Goal: Task Accomplishment & Management: Use online tool/utility

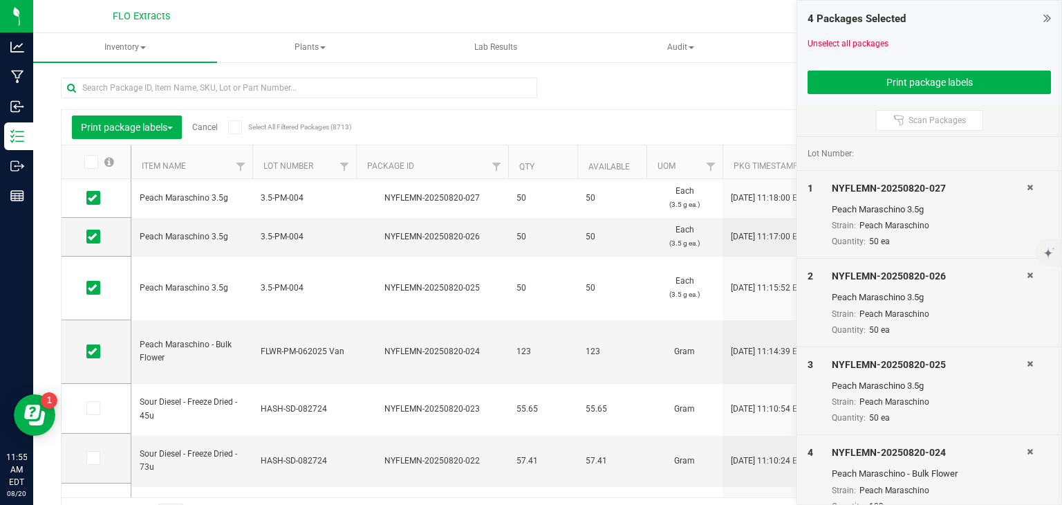
click at [216, 128] on link "Cancel" at bounding box center [205, 127] width 26 height 10
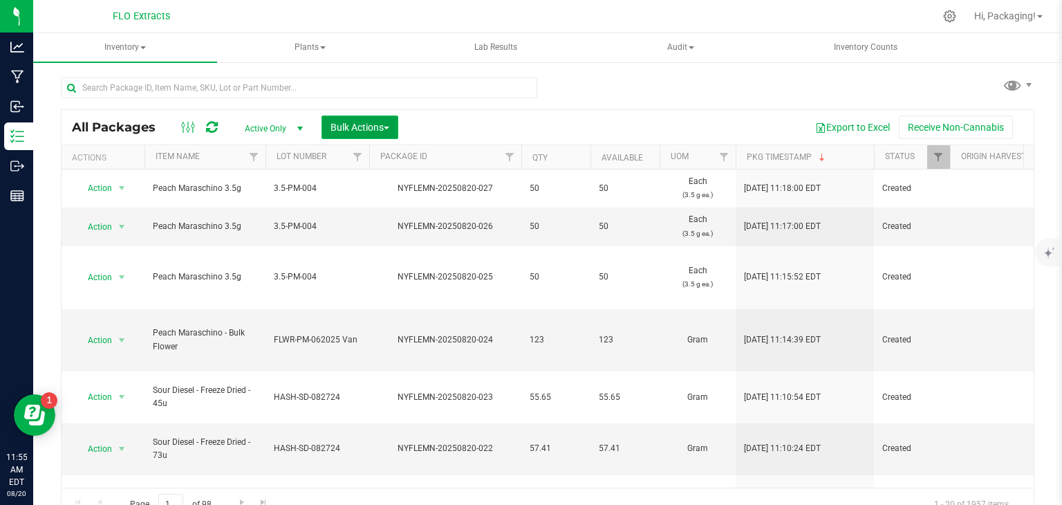
click at [349, 131] on span "Bulk Actions" at bounding box center [360, 127] width 59 height 11
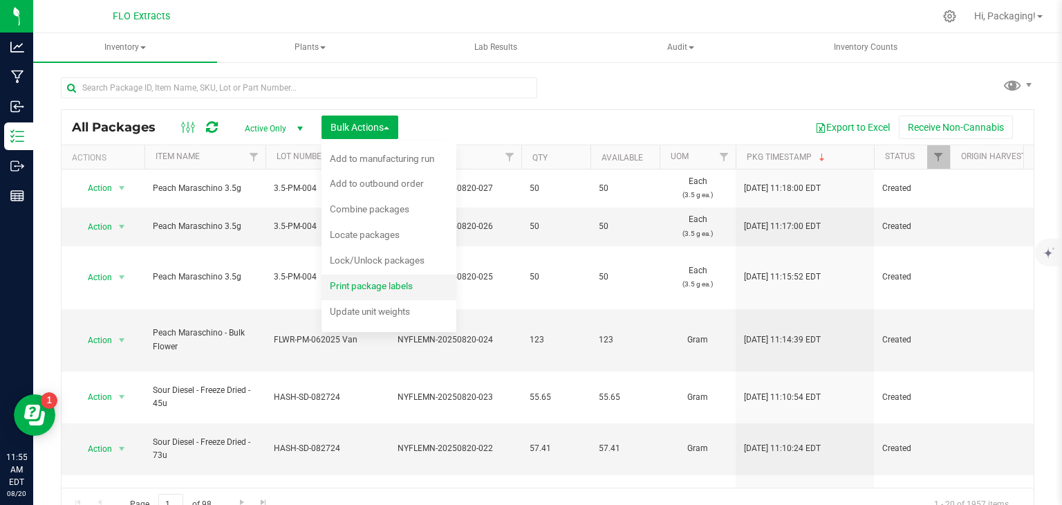
click at [359, 289] on span "Print package labels" at bounding box center [371, 285] width 83 height 11
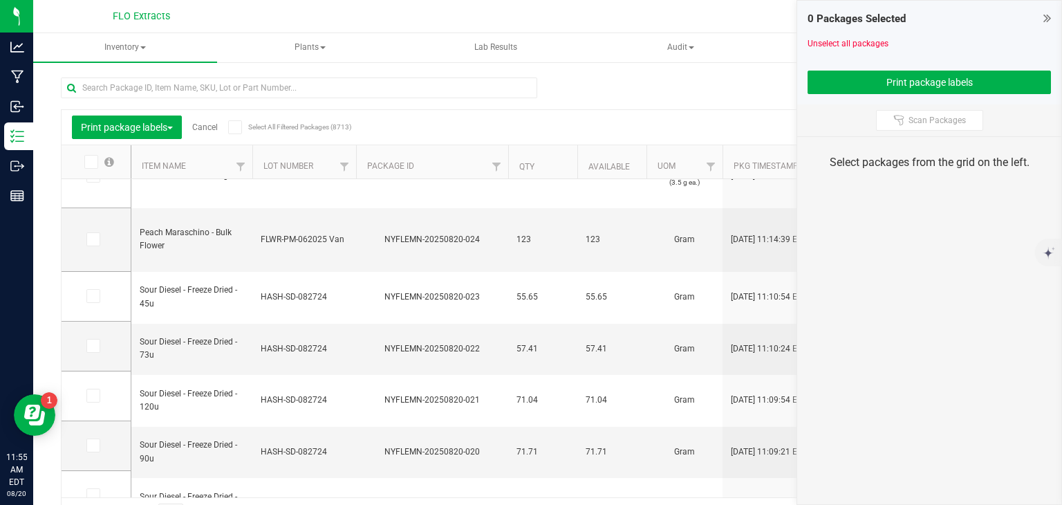
scroll to position [113, 0]
click at [97, 297] on span at bounding box center [93, 295] width 14 height 14
click at [0, 0] on input "checkbox" at bounding box center [0, 0] width 0 height 0
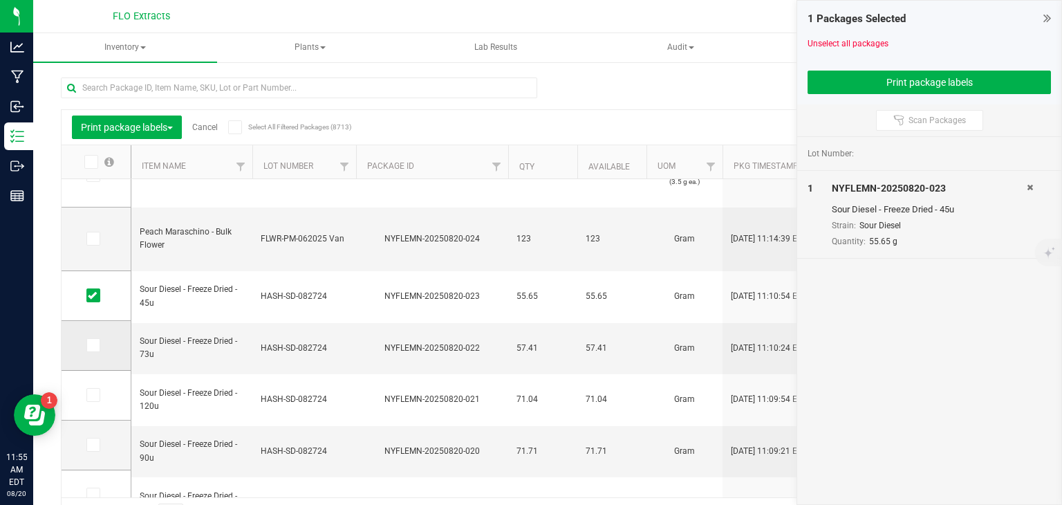
click at [88, 345] on icon at bounding box center [92, 345] width 9 height 0
click at [0, 0] on input "checkbox" at bounding box center [0, 0] width 0 height 0
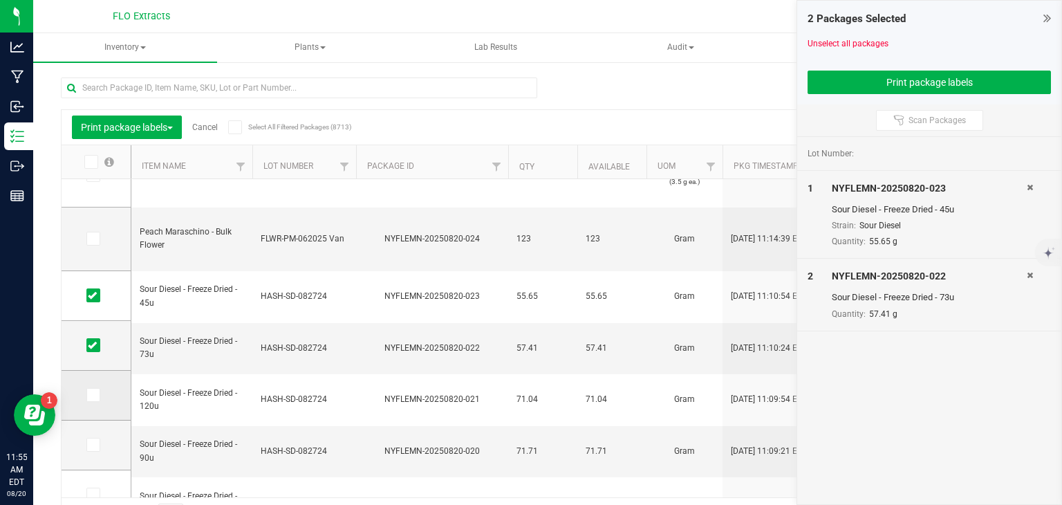
click at [93, 395] on icon at bounding box center [92, 395] width 9 height 0
click at [0, 0] on input "checkbox" at bounding box center [0, 0] width 0 height 0
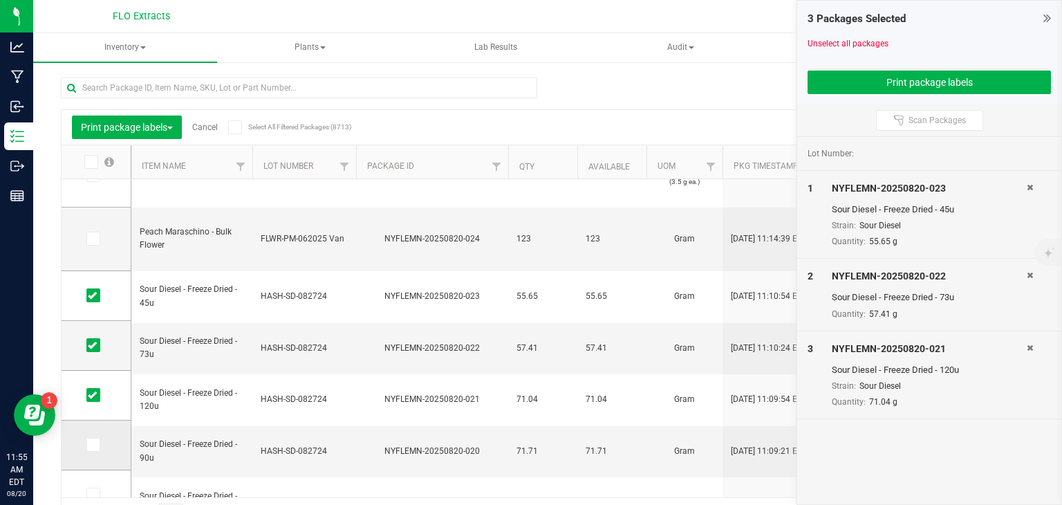
click at [91, 445] on icon at bounding box center [92, 445] width 9 height 0
click at [0, 0] on input "checkbox" at bounding box center [0, 0] width 0 height 0
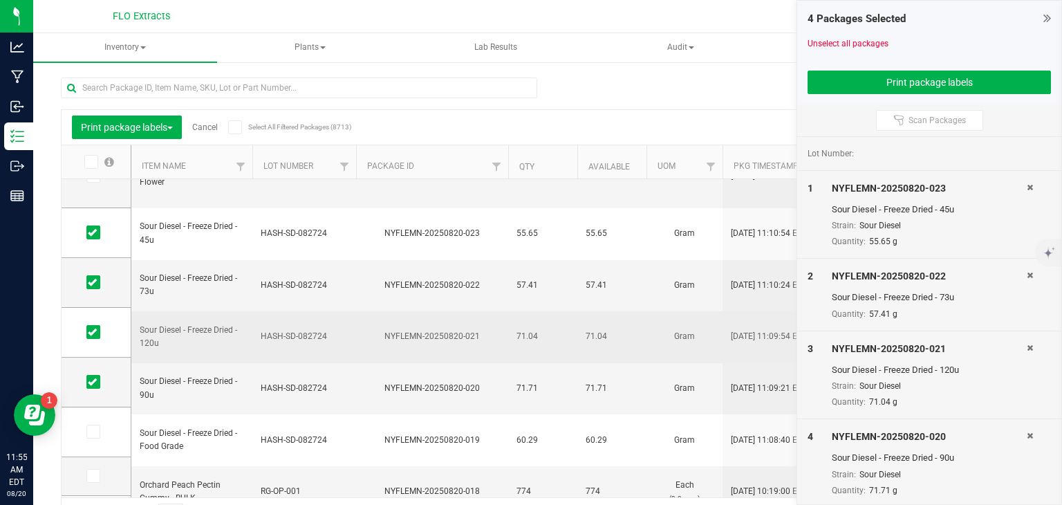
scroll to position [174, 0]
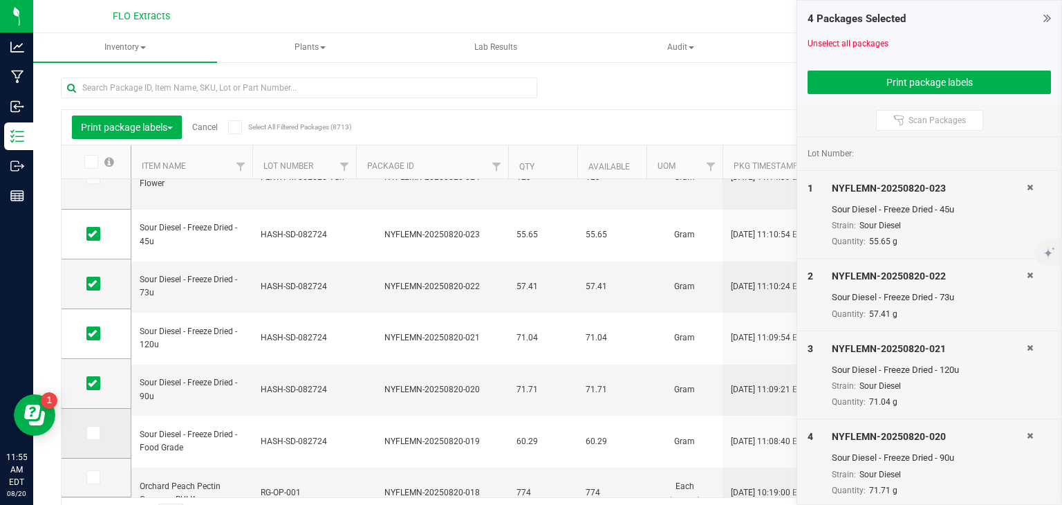
click at [90, 433] on icon at bounding box center [92, 433] width 9 height 0
click at [0, 0] on input "checkbox" at bounding box center [0, 0] width 0 height 0
click at [908, 78] on button "Print package labels" at bounding box center [929, 83] width 243 height 24
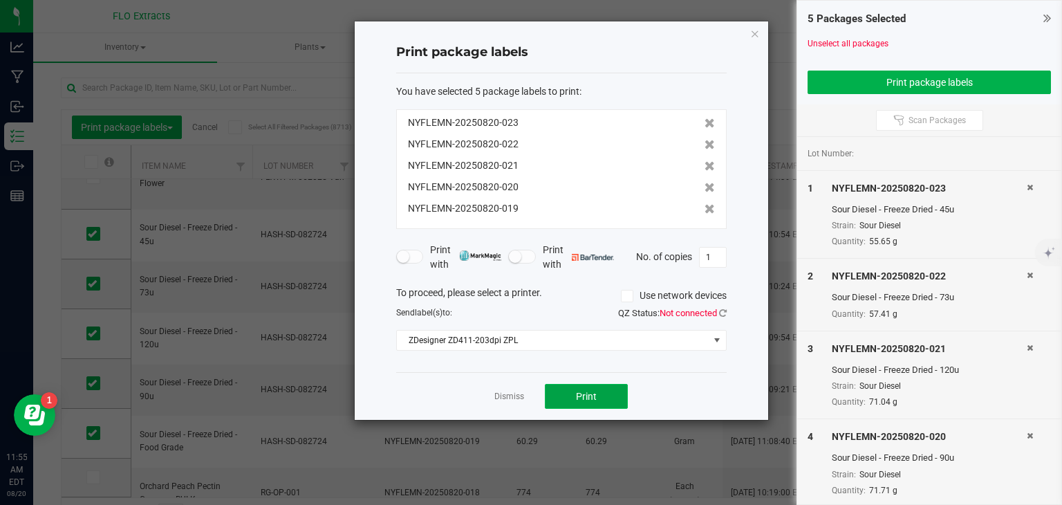
click at [558, 395] on button "Print" at bounding box center [586, 396] width 83 height 25
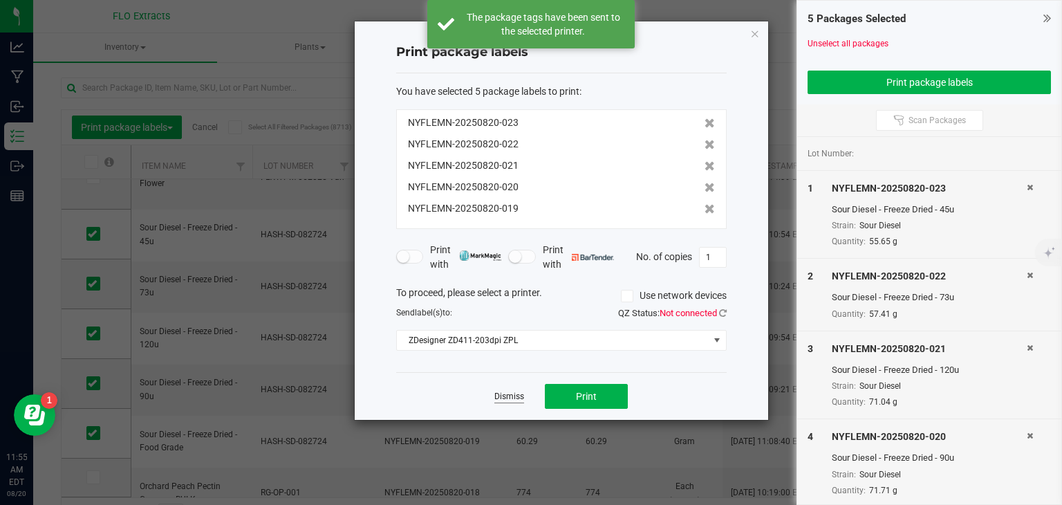
click at [512, 400] on link "Dismiss" at bounding box center [510, 397] width 30 height 12
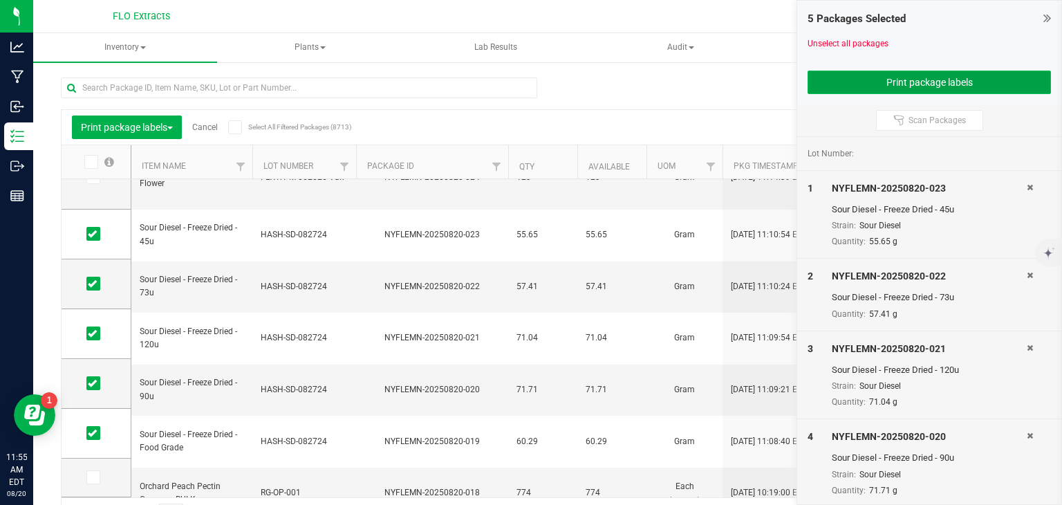
click at [919, 72] on button "Print package labels" at bounding box center [929, 83] width 243 height 24
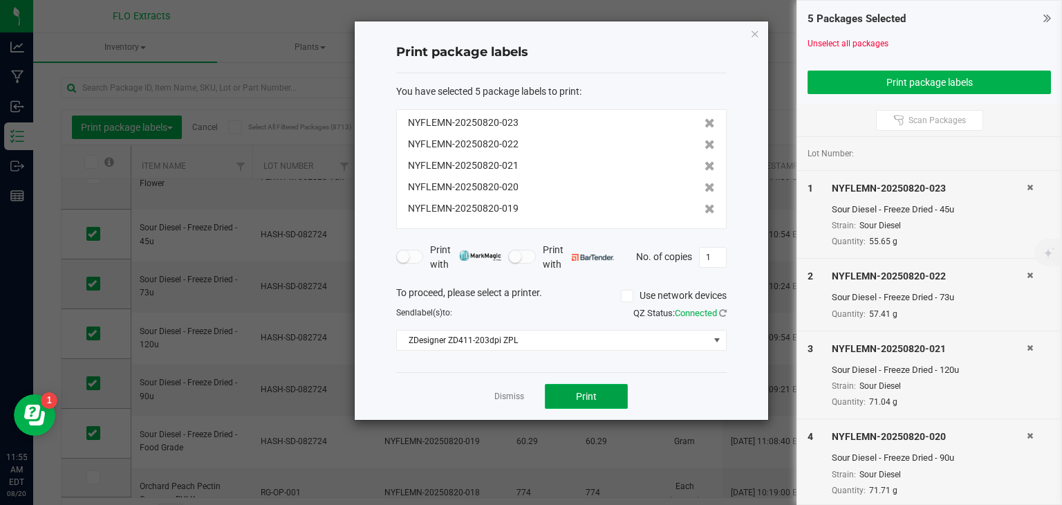
click at [569, 402] on button "Print" at bounding box center [586, 396] width 83 height 25
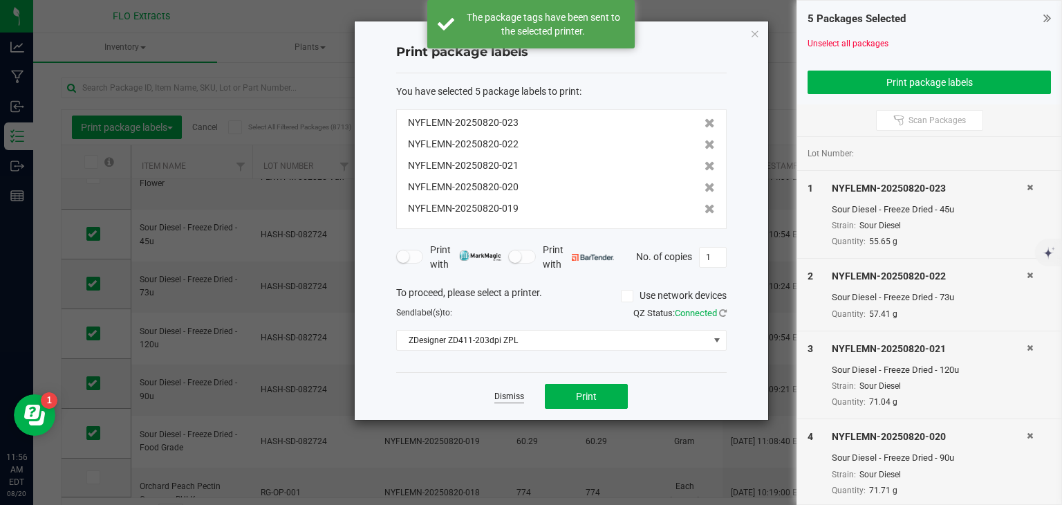
click at [506, 396] on link "Dismiss" at bounding box center [510, 397] width 30 height 12
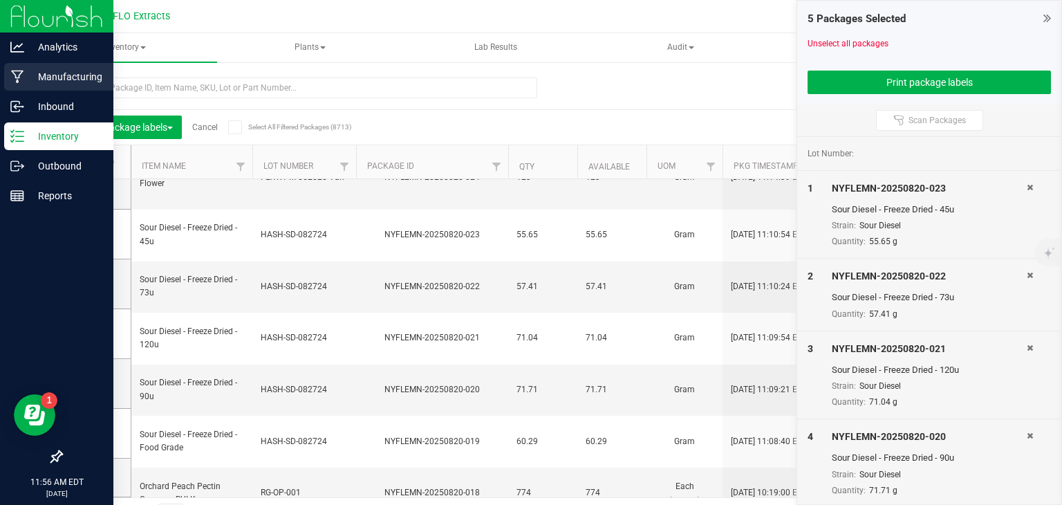
click at [94, 78] on p "Manufacturing" at bounding box center [65, 76] width 83 height 17
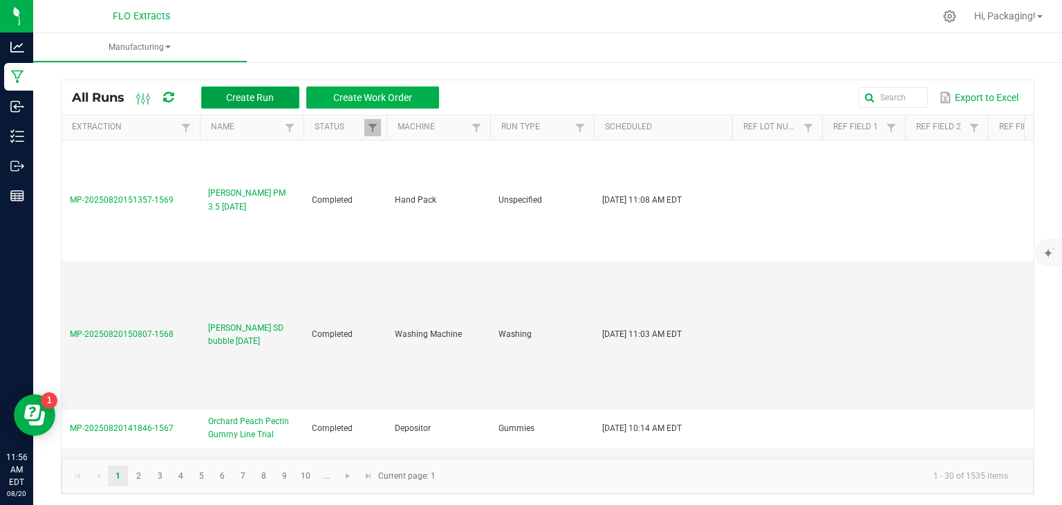
click at [260, 95] on span "Create Run" at bounding box center [250, 97] width 48 height 11
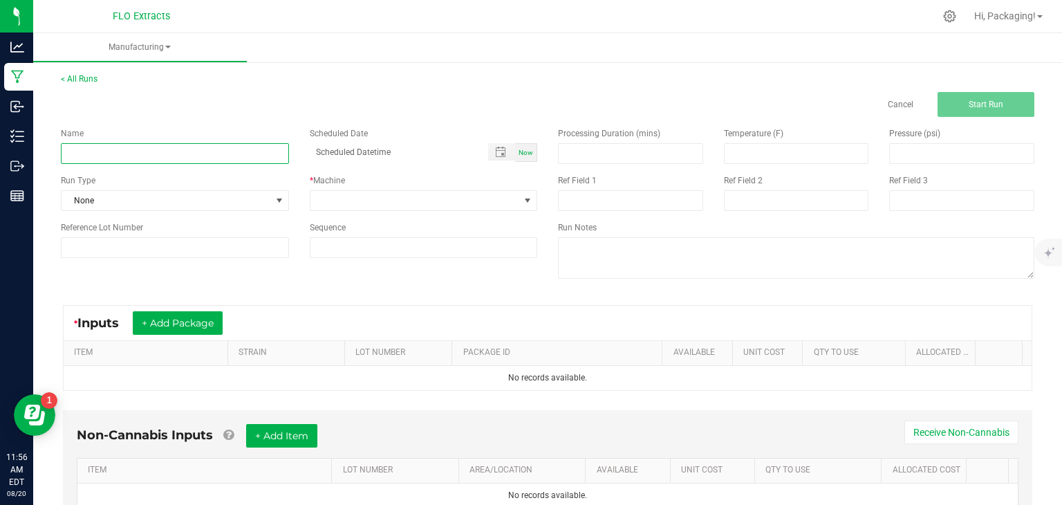
click at [100, 152] on input at bounding box center [175, 153] width 228 height 21
type input "[PERSON_NAME] PM 3.5 [DATE]"
click at [523, 156] on div "Now" at bounding box center [526, 152] width 22 height 19
type input "[DATE] 11:57 AM"
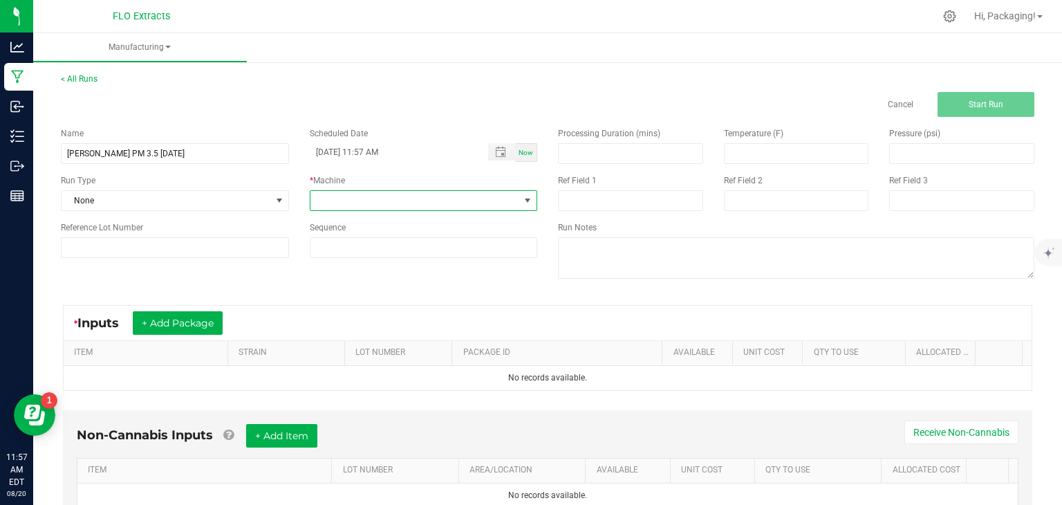
click at [522, 202] on span at bounding box center [527, 200] width 11 height 11
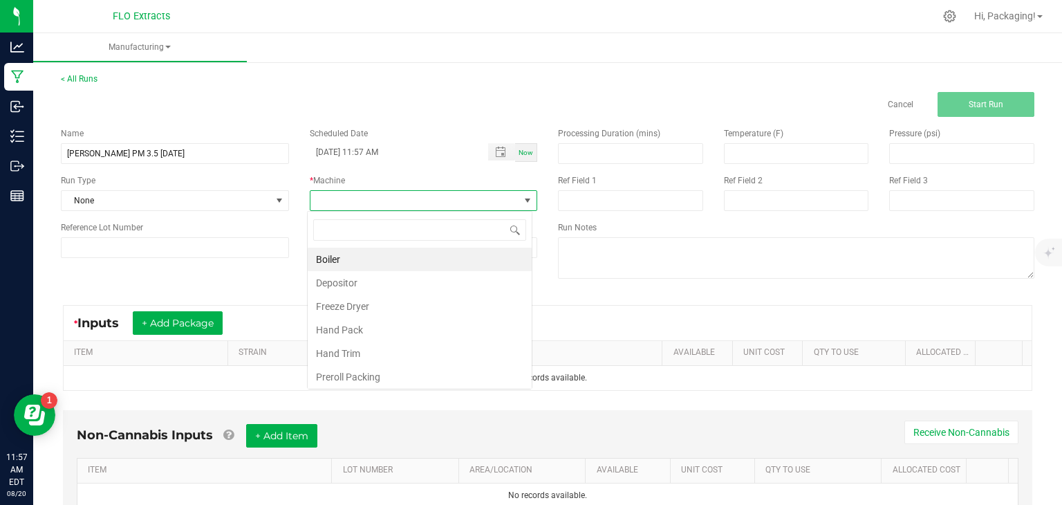
scroll to position [20, 225]
click at [387, 329] on li "Hand Pack" at bounding box center [420, 330] width 224 height 24
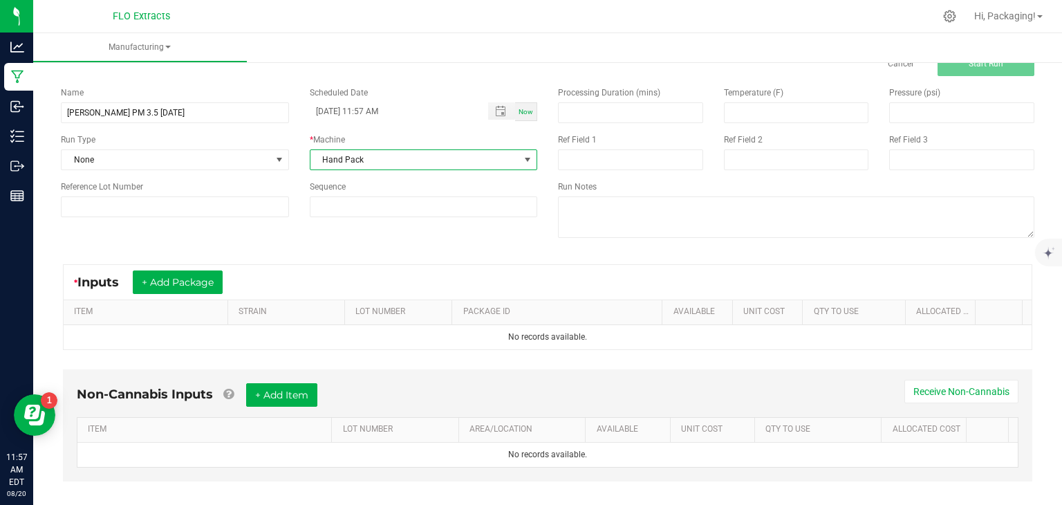
scroll to position [55, 0]
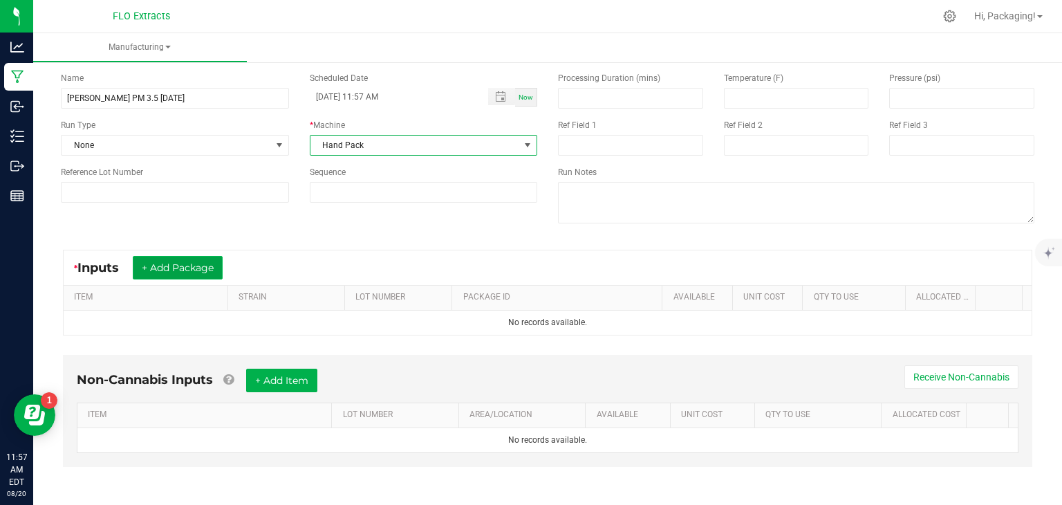
click at [199, 270] on button "+ Add Package" at bounding box center [178, 268] width 90 height 24
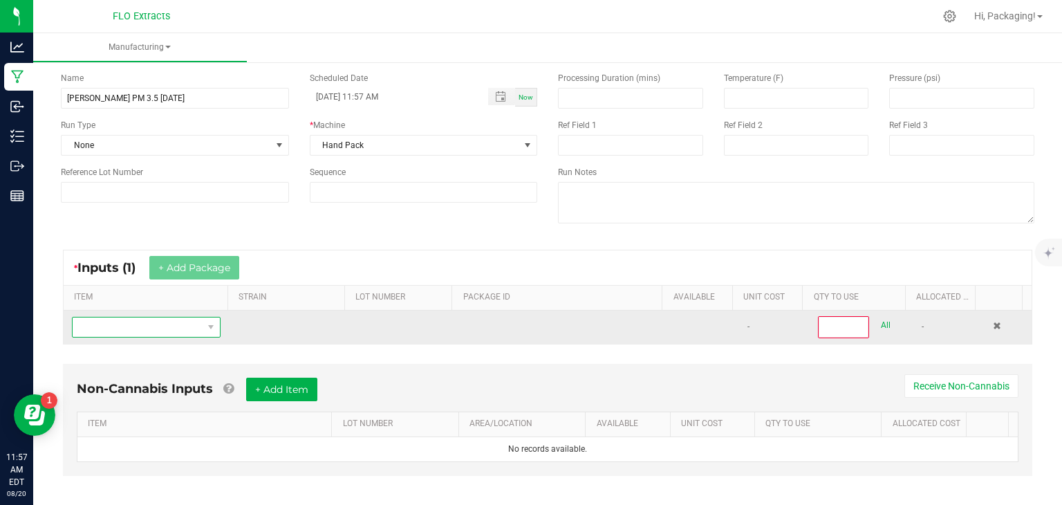
click at [140, 326] on span "NO DATA FOUND" at bounding box center [138, 327] width 130 height 19
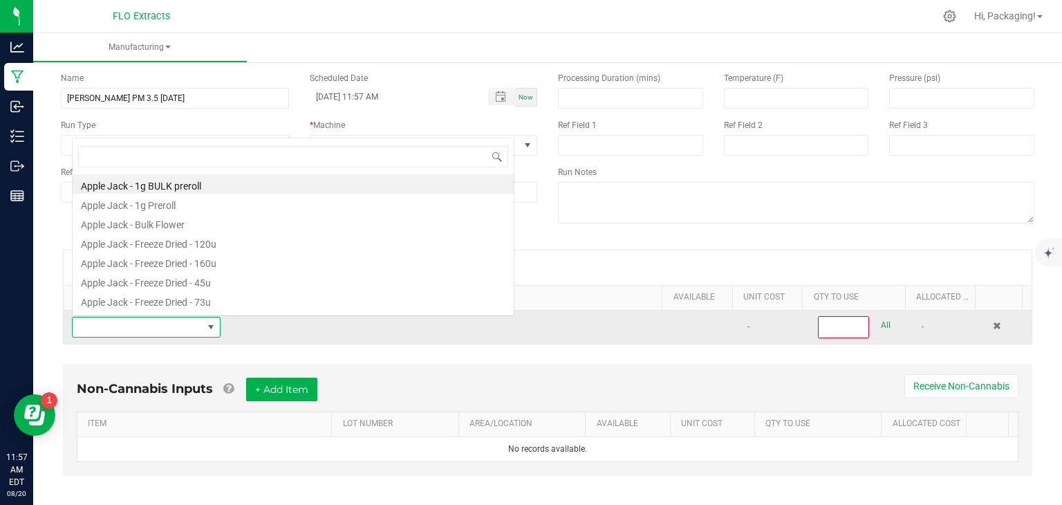
scroll to position [20, 143]
type input "PEACH"
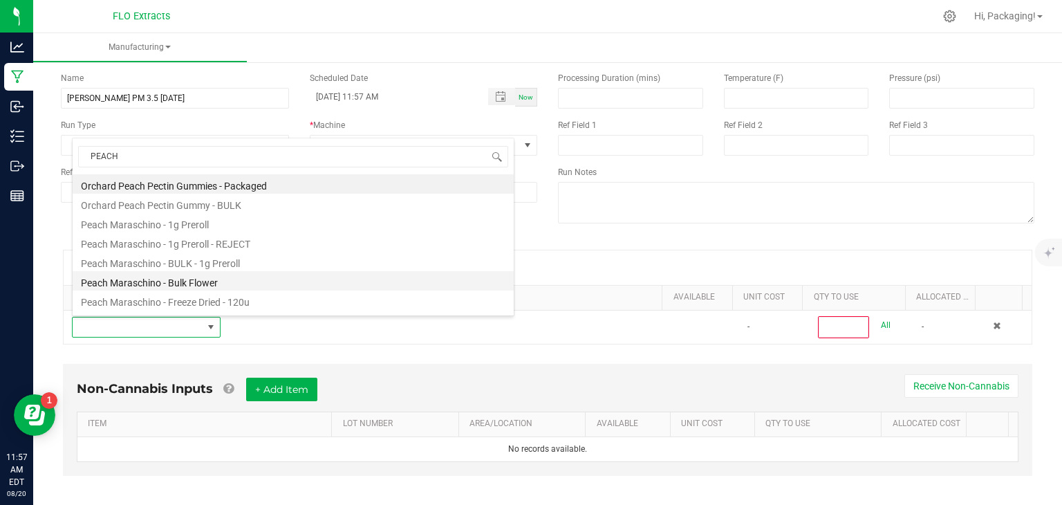
click at [188, 282] on li "Peach Maraschino - Bulk Flower" at bounding box center [293, 280] width 441 height 19
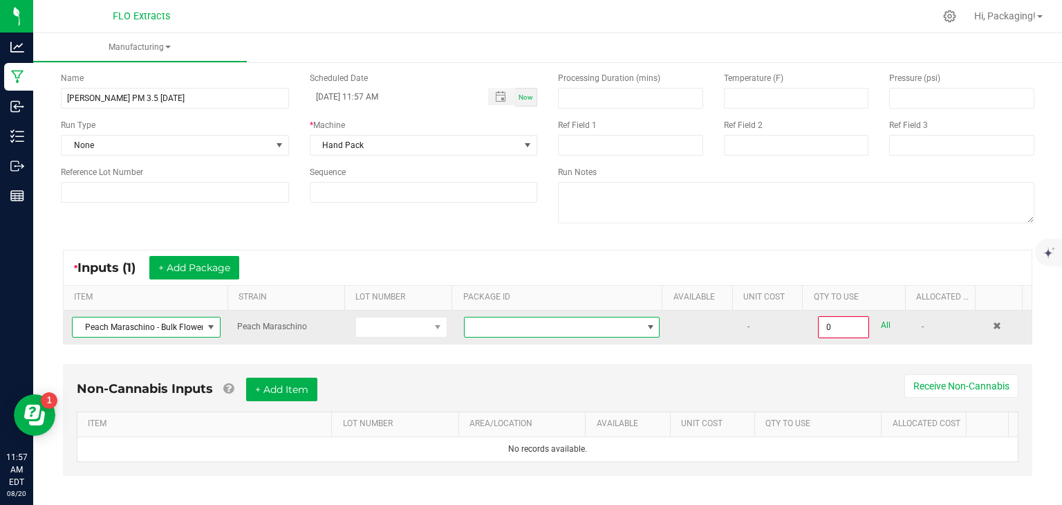
click at [645, 322] on span at bounding box center [650, 327] width 11 height 11
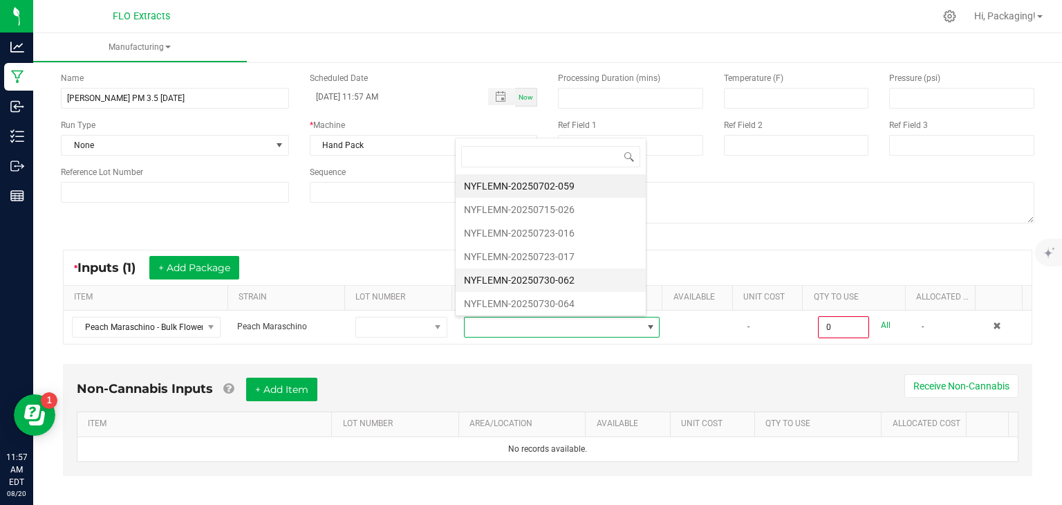
scroll to position [24, 0]
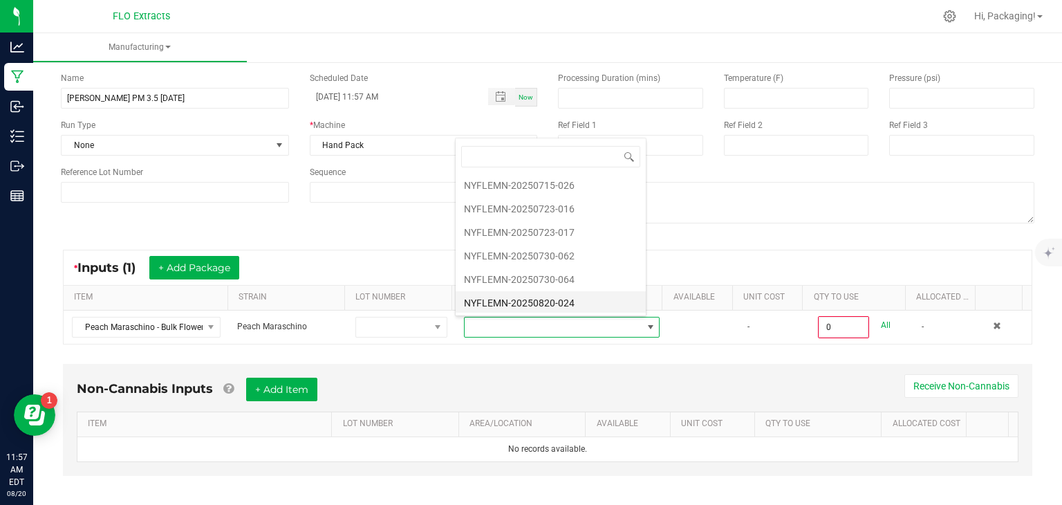
click at [576, 299] on li "NYFLEMN-20250820-024" at bounding box center [551, 303] width 190 height 24
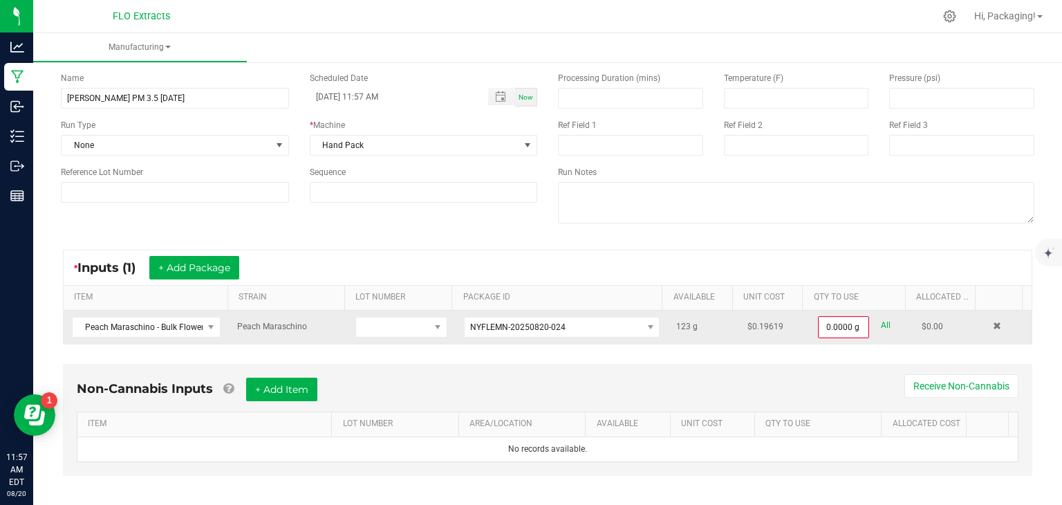
click at [881, 324] on link "All" at bounding box center [886, 325] width 10 height 19
type input "123.0000 g"
click at [868, 324] on div "123.0000 g" at bounding box center [861, 326] width 87 height 21
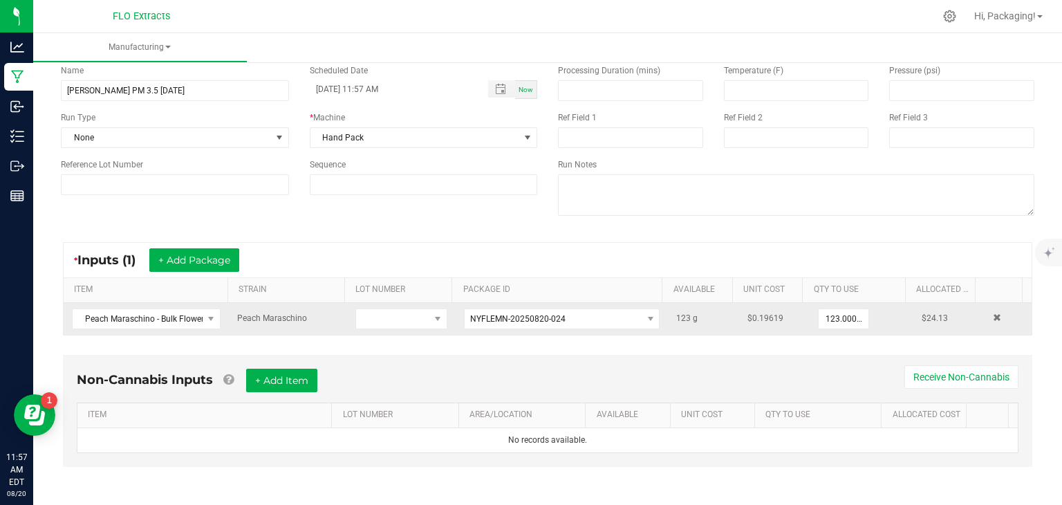
scroll to position [0, 0]
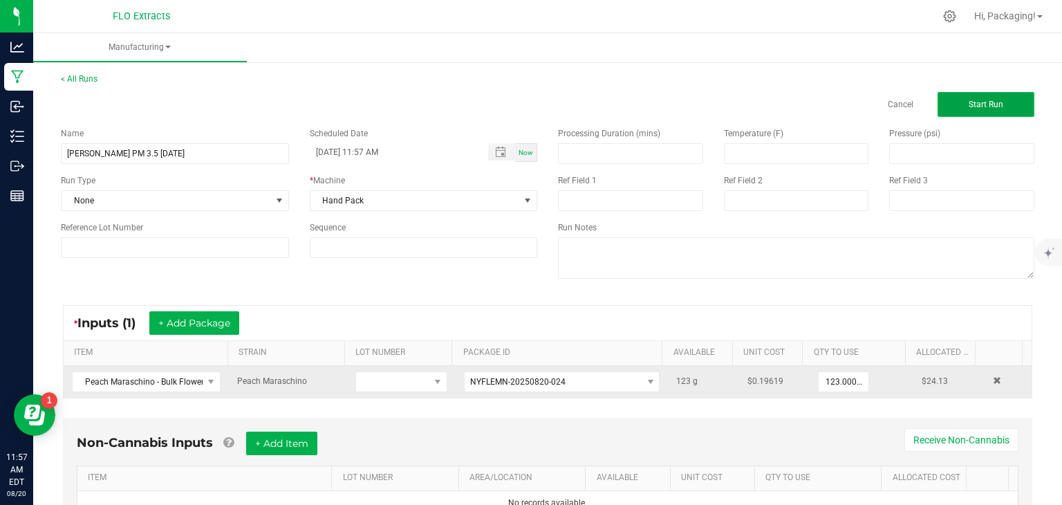
click at [969, 109] on span "Start Run" at bounding box center [986, 105] width 35 height 10
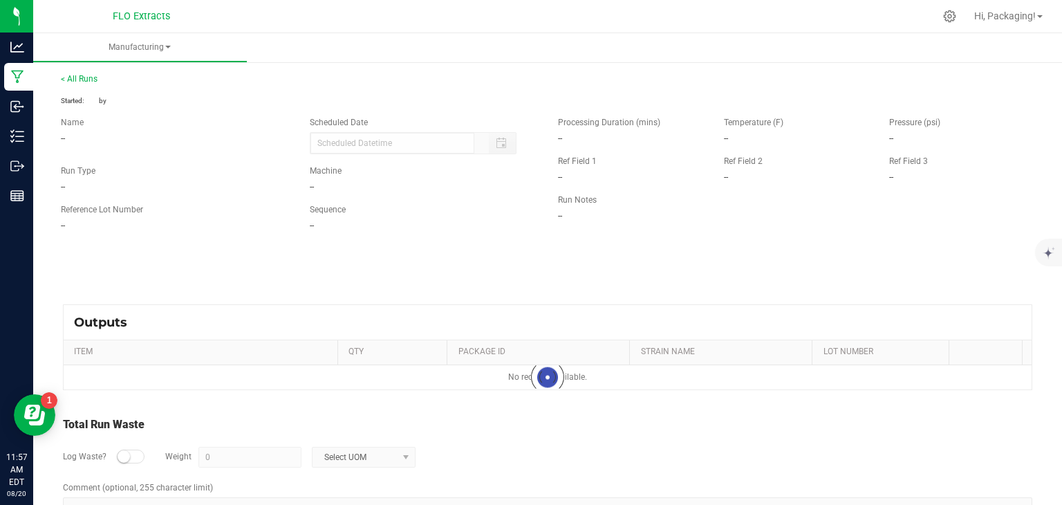
type input "[DATE] 11:57 AM"
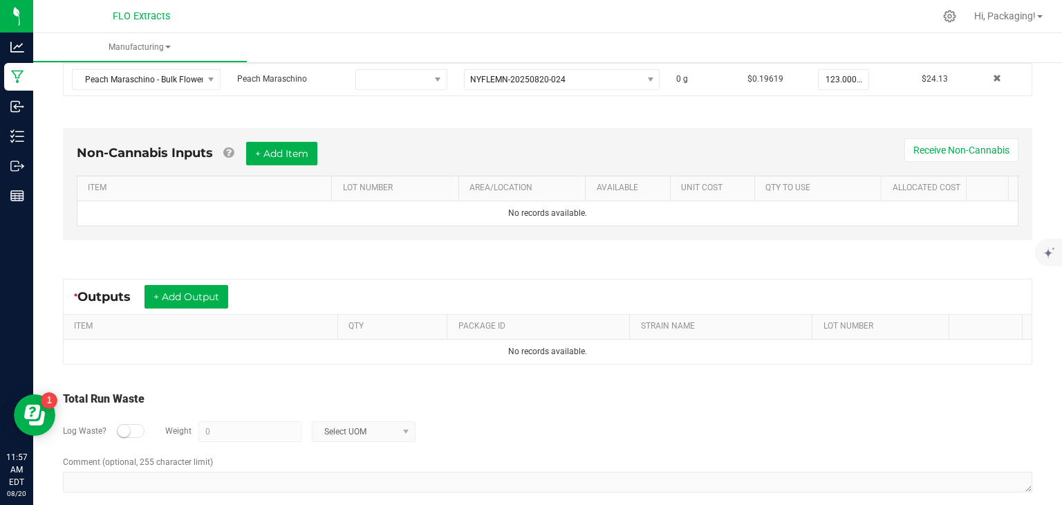
scroll to position [321, 0]
click at [202, 295] on button "+ Add Output" at bounding box center [187, 296] width 84 height 24
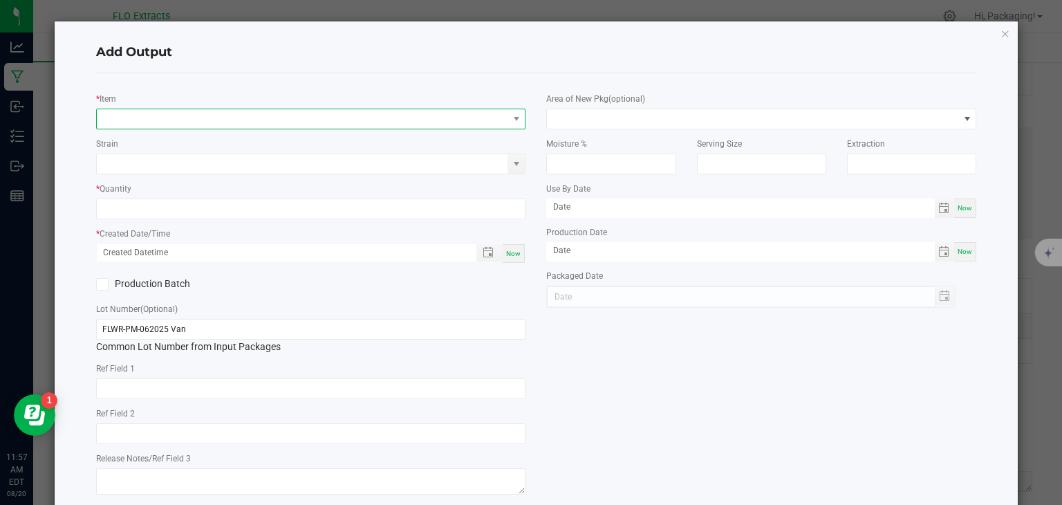
click at [155, 121] on span "NO DATA FOUND" at bounding box center [303, 118] width 412 height 19
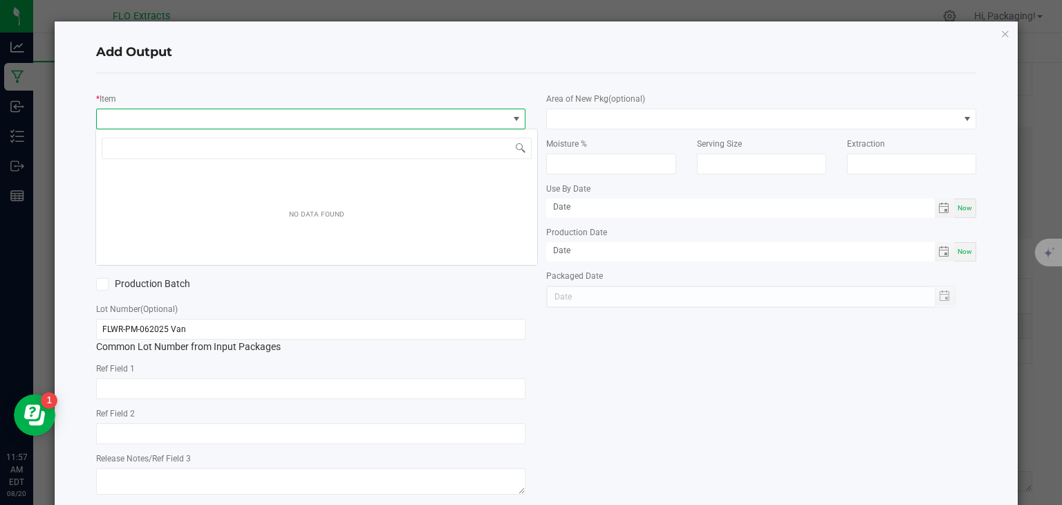
scroll to position [20, 425]
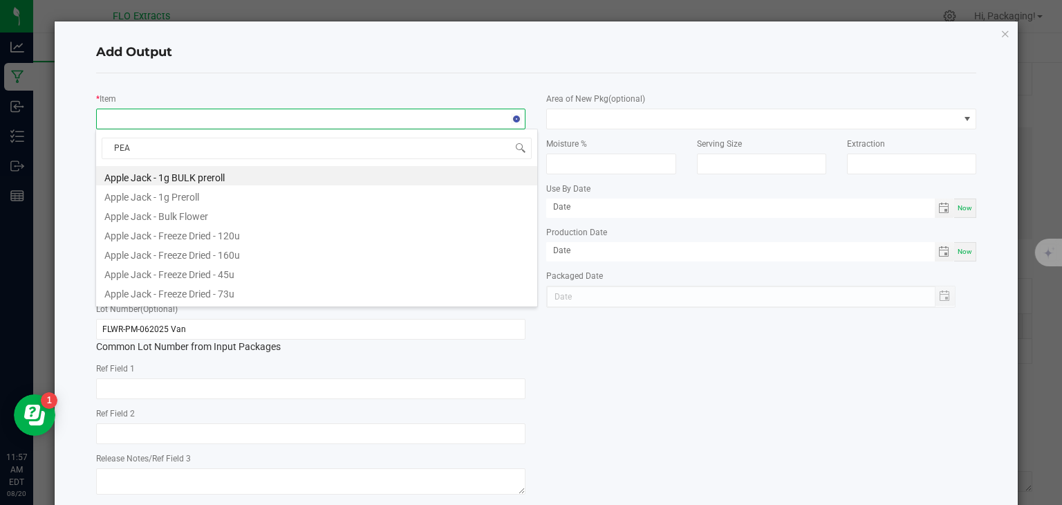
type input "PEAC"
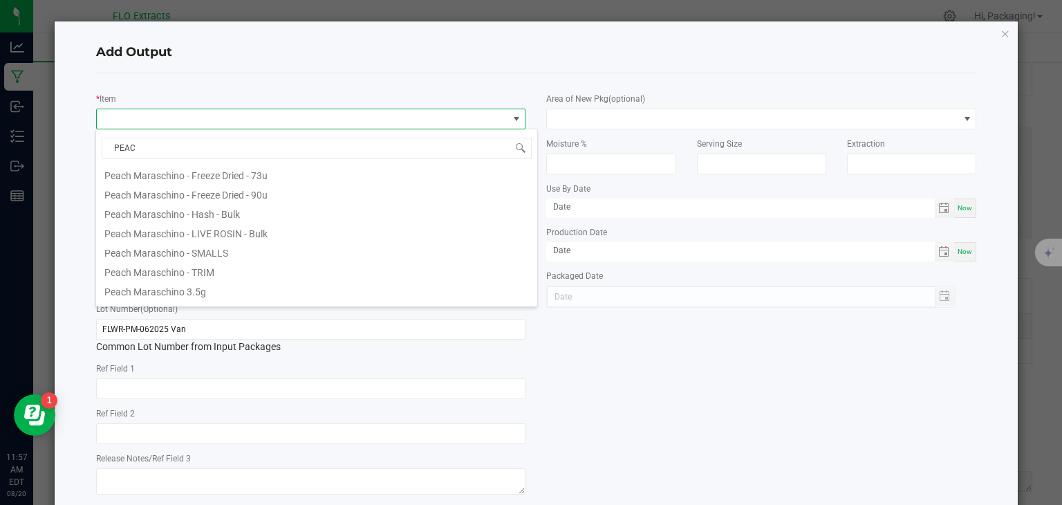
scroll to position [191, 0]
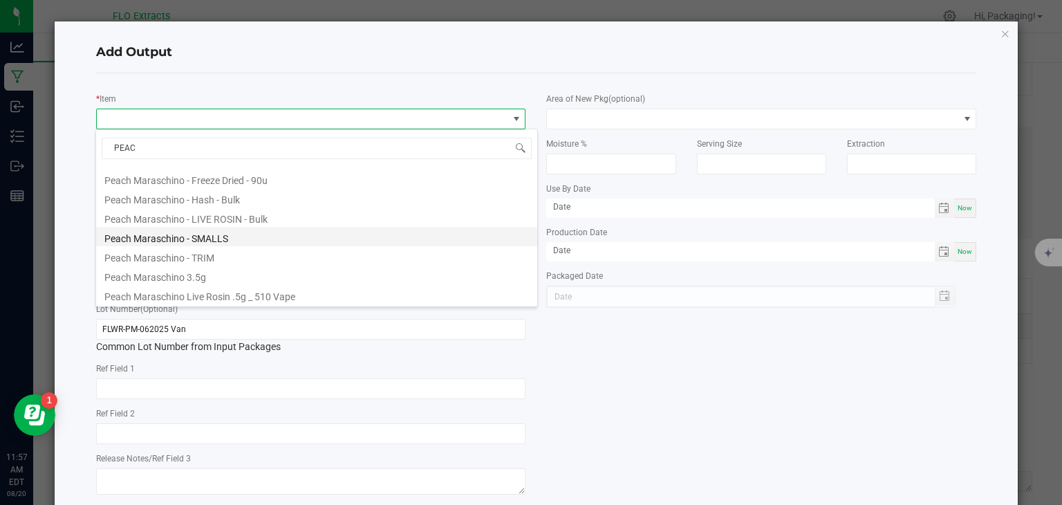
click at [213, 236] on li "Peach Maraschino - SMALLS" at bounding box center [316, 236] width 441 height 19
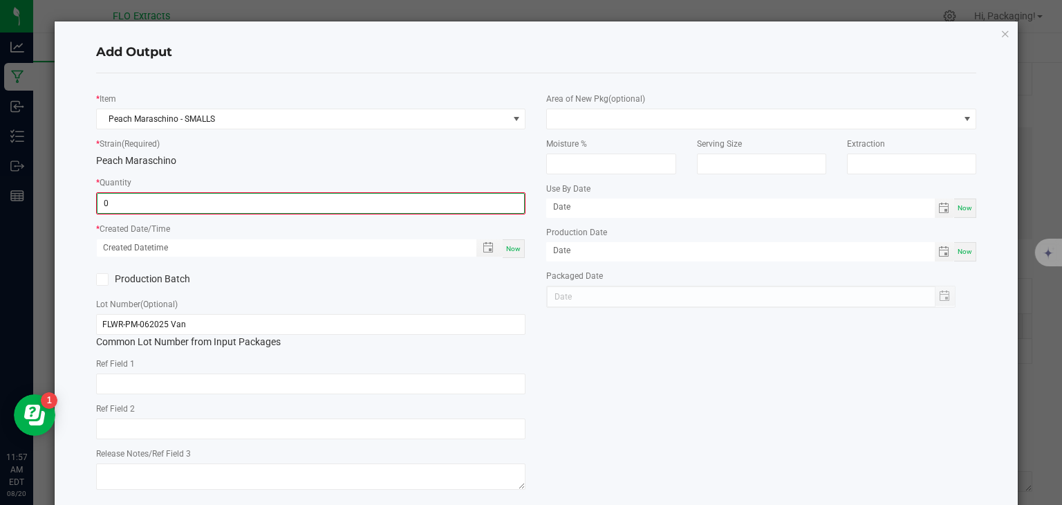
click at [176, 203] on input "0" at bounding box center [311, 203] width 427 height 19
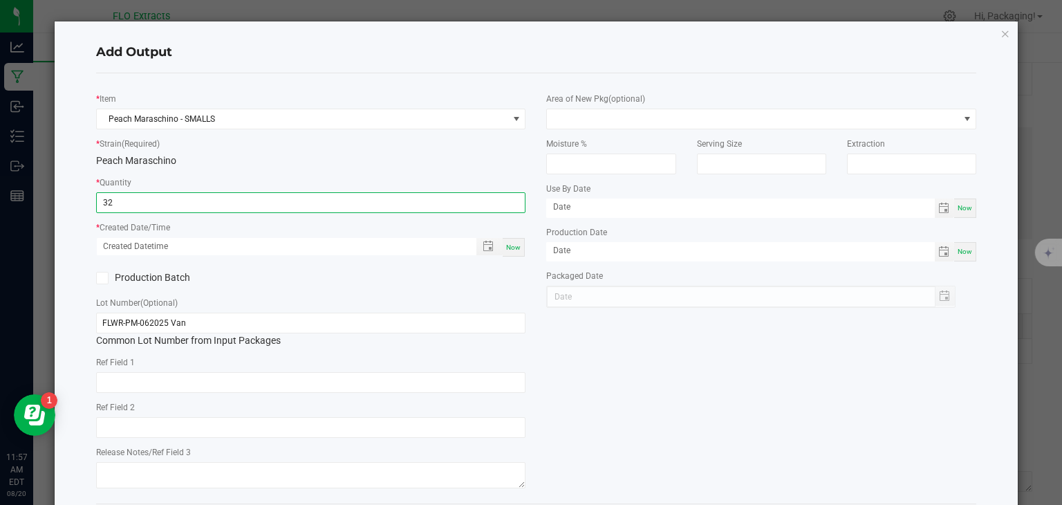
type input "32.0000 g"
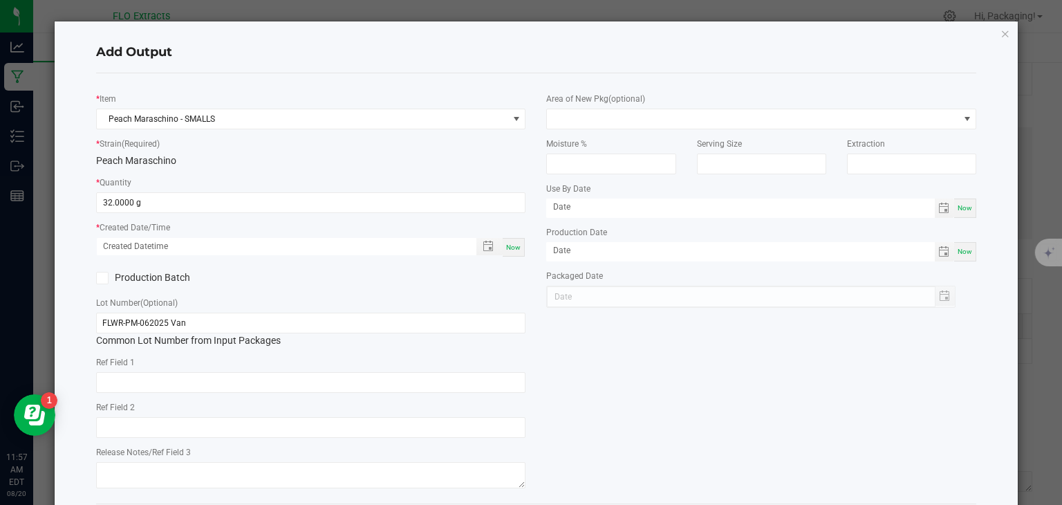
click at [506, 249] on span "Now" at bounding box center [513, 247] width 15 height 8
type input "[DATE] 11:57 AM"
type input "[DATE]"
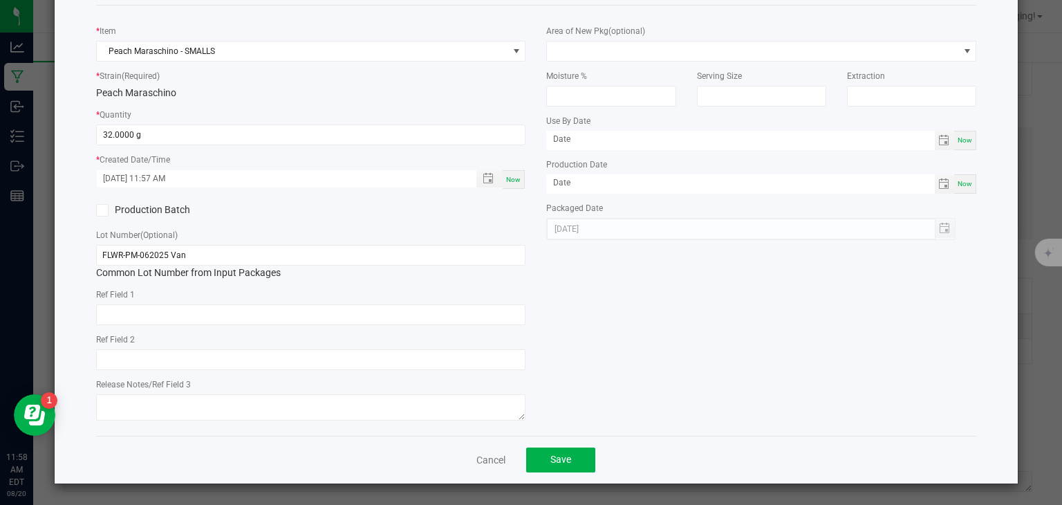
scroll to position [68, 0]
click at [553, 456] on span "Save" at bounding box center [561, 459] width 21 height 11
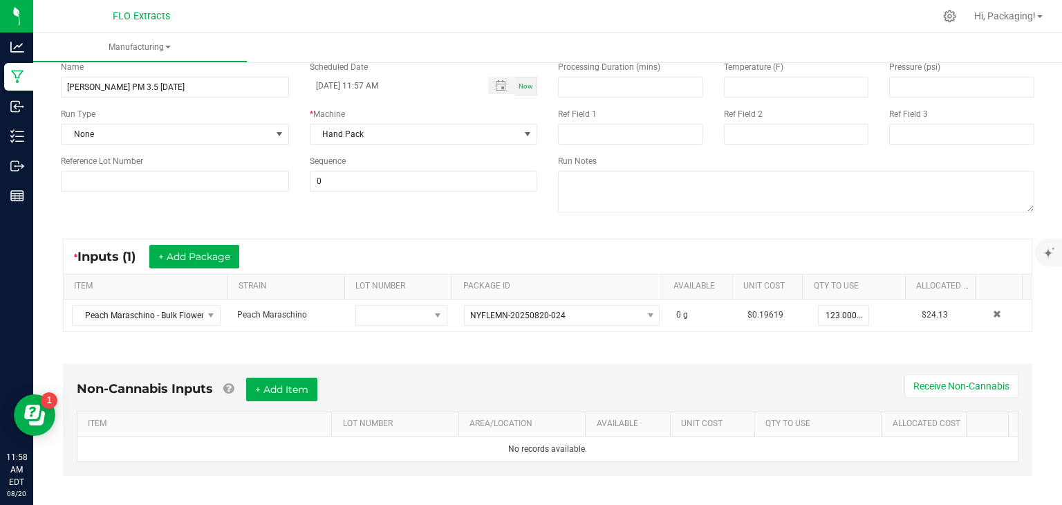
scroll to position [0, 0]
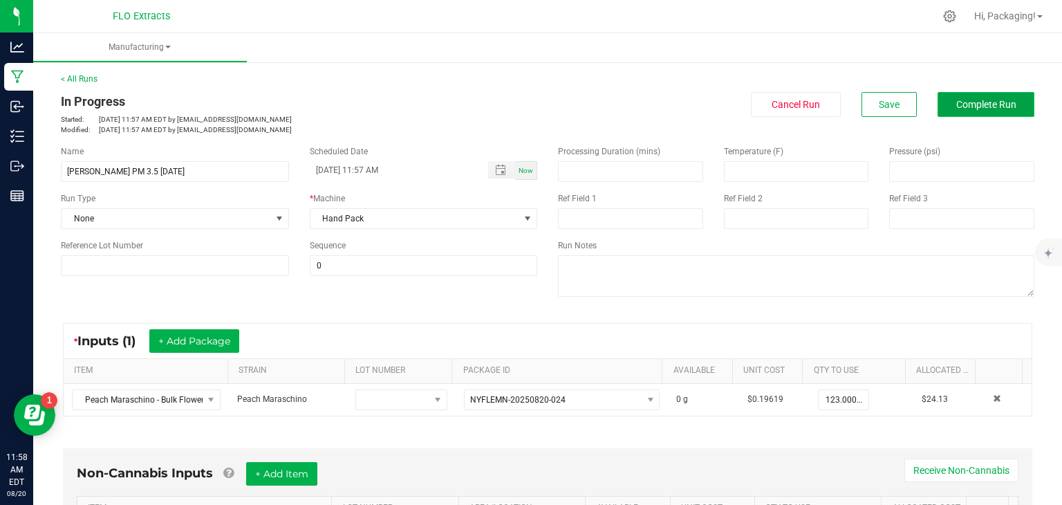
click at [983, 103] on span "Complete Run" at bounding box center [987, 104] width 60 height 11
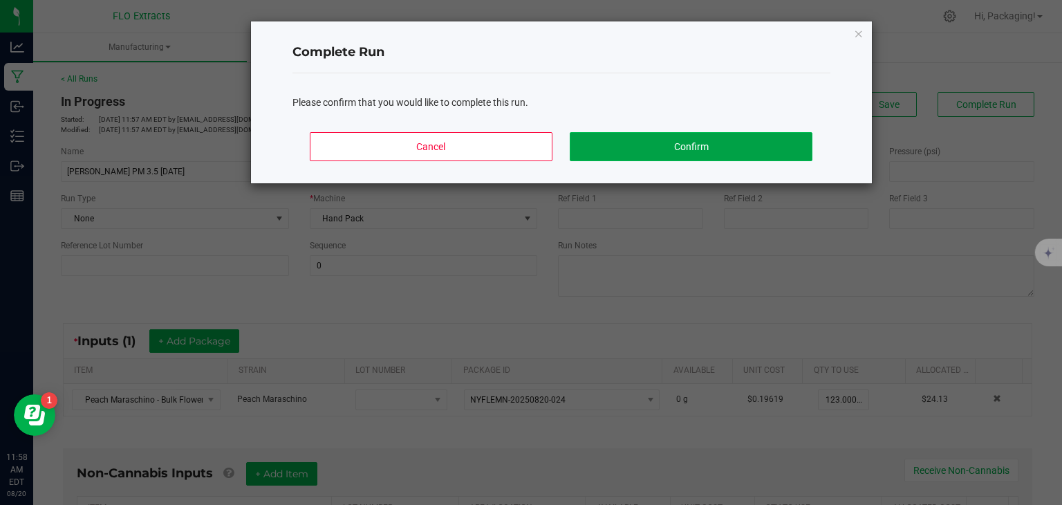
click at [733, 147] on button "Confirm" at bounding box center [691, 146] width 242 height 29
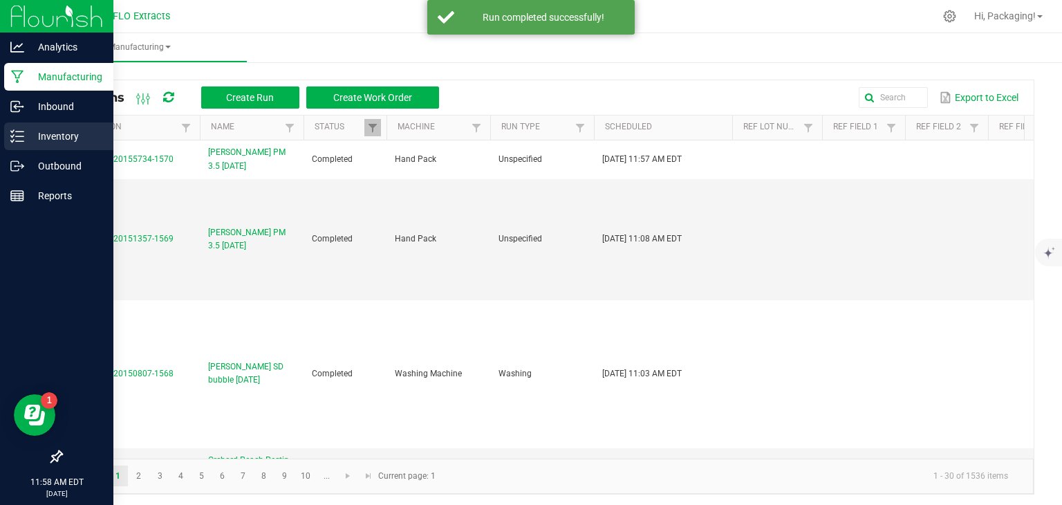
click at [66, 140] on p "Inventory" at bounding box center [65, 136] width 83 height 17
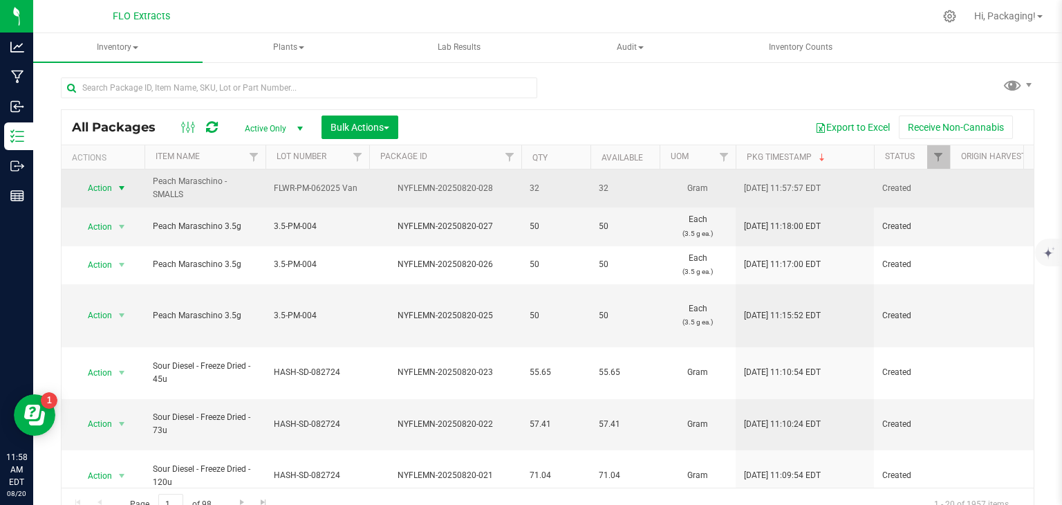
click at [120, 184] on span "select" at bounding box center [121, 188] width 11 height 11
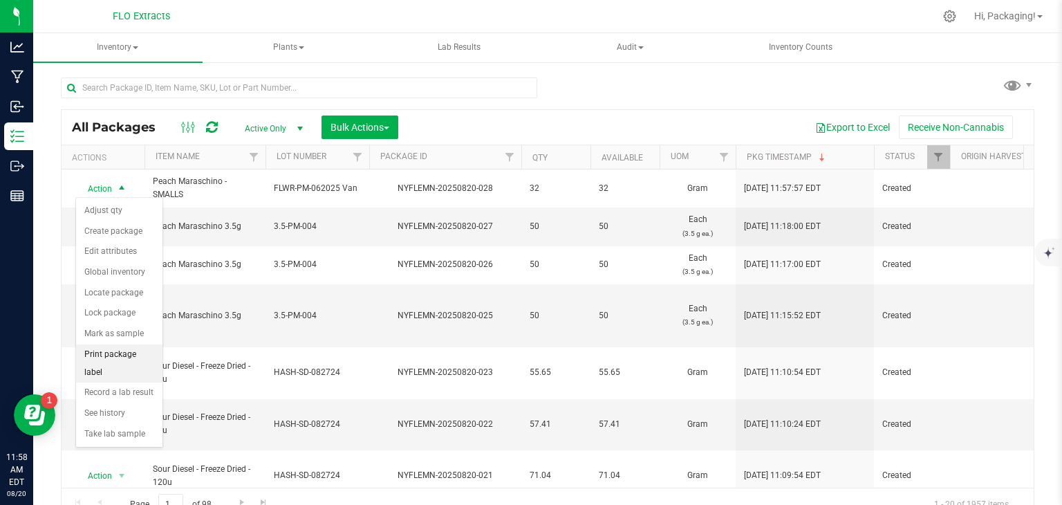
click at [126, 349] on li "Print package label" at bounding box center [119, 363] width 86 height 38
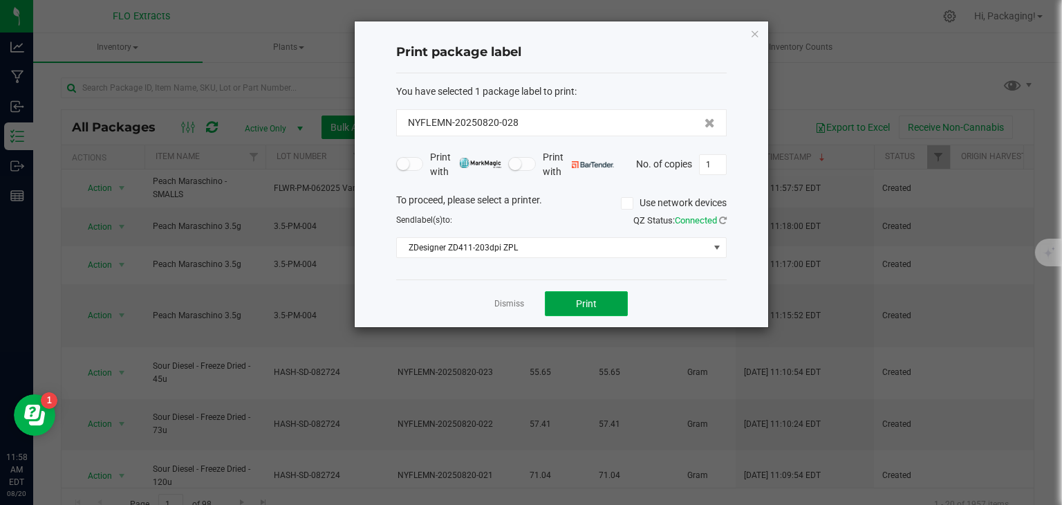
click at [573, 309] on button "Print" at bounding box center [586, 303] width 83 height 25
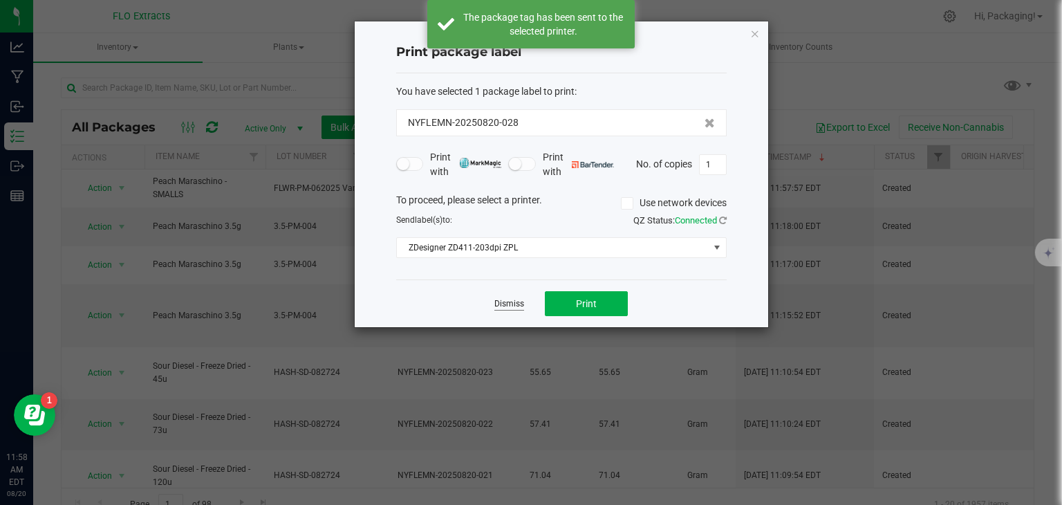
click at [516, 304] on link "Dismiss" at bounding box center [510, 304] width 30 height 12
